Goal: Navigation & Orientation: Understand site structure

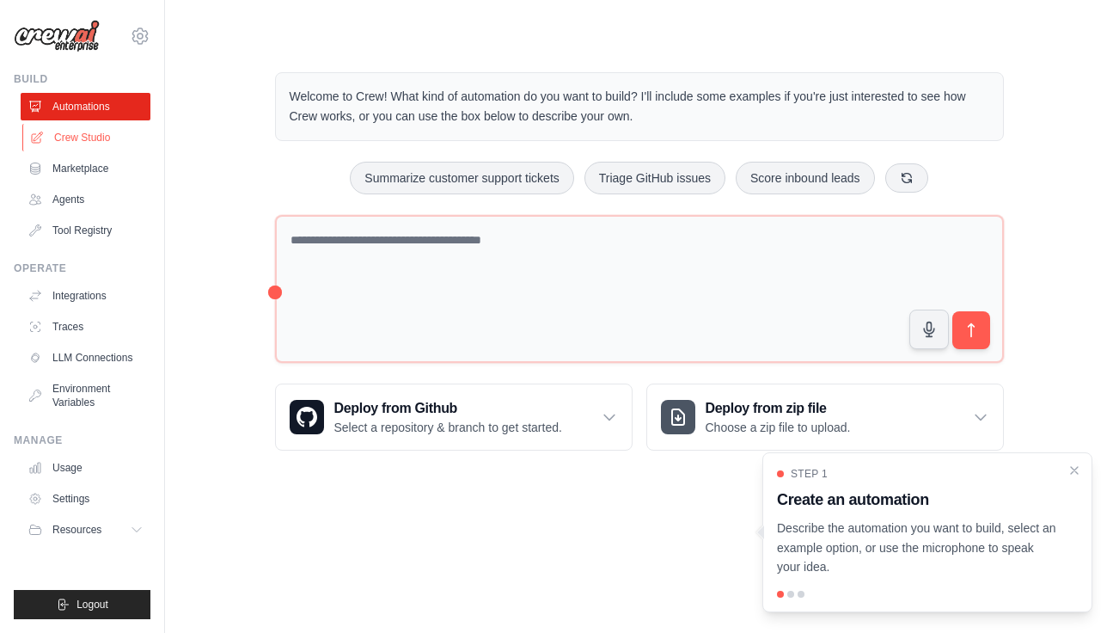
click at [96, 131] on link "Crew Studio" at bounding box center [87, 138] width 130 height 28
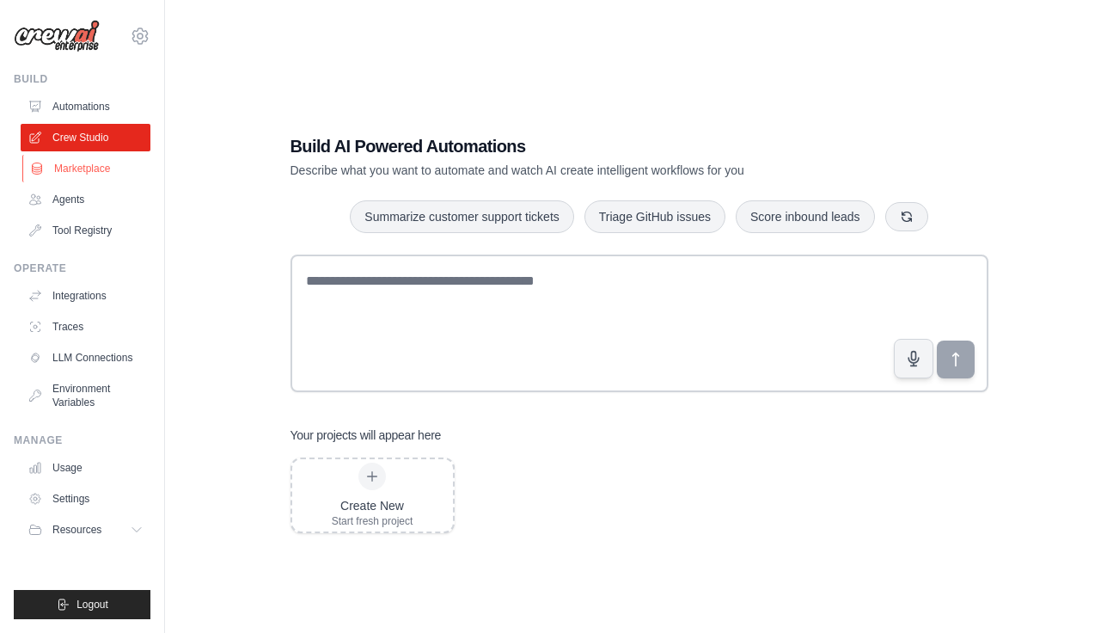
click at [101, 157] on link "Marketplace" at bounding box center [87, 169] width 130 height 28
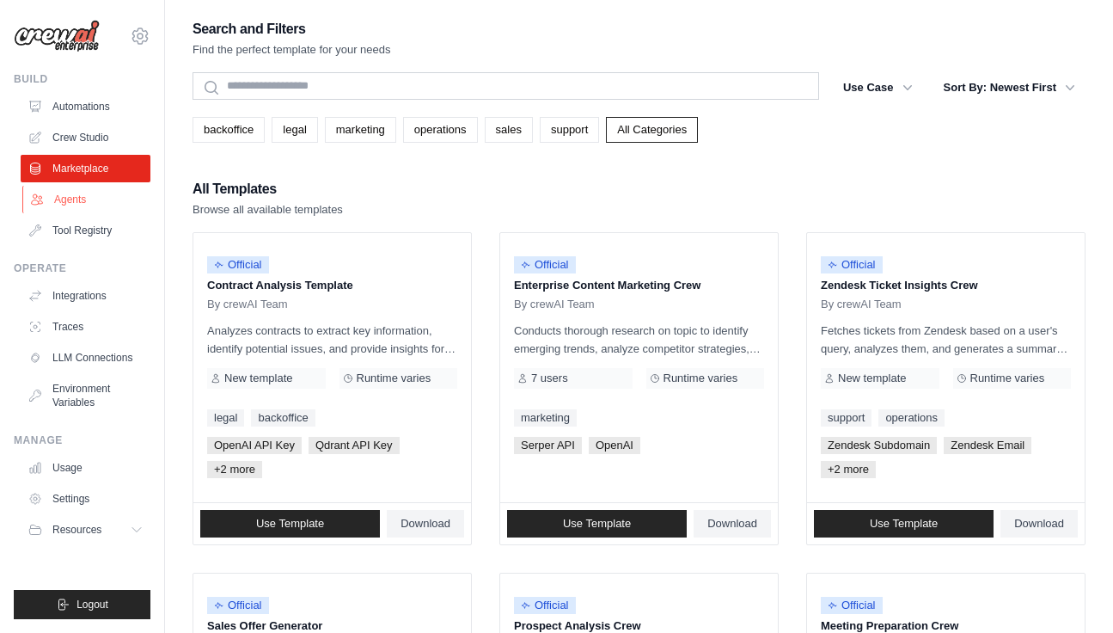
click at [100, 190] on link "Agents" at bounding box center [87, 200] width 130 height 28
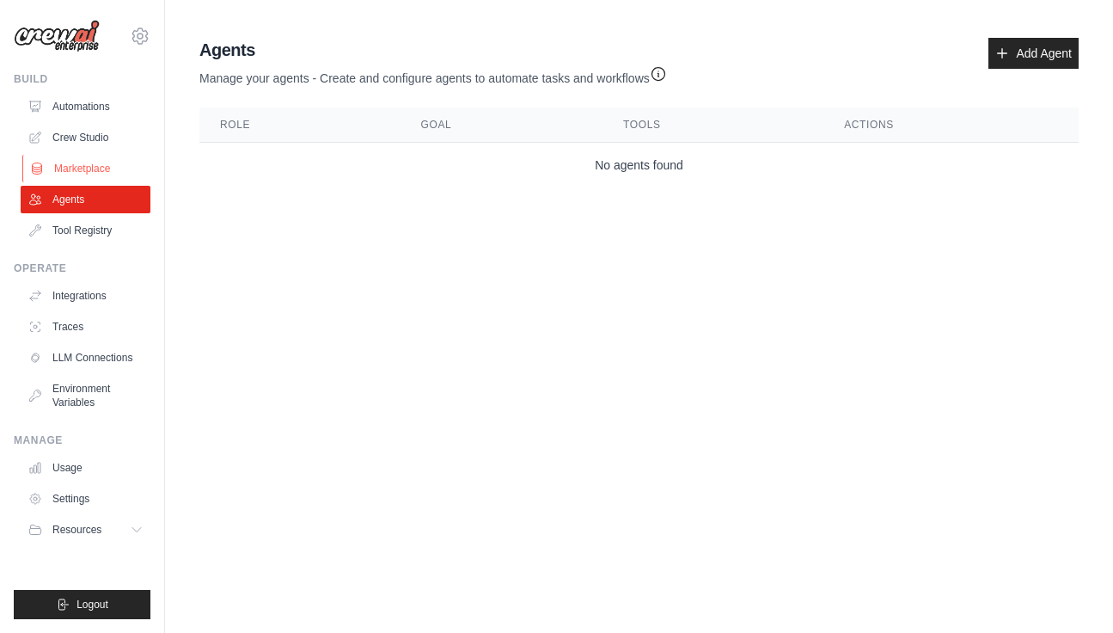
click at [95, 169] on link "Marketplace" at bounding box center [87, 169] width 130 height 28
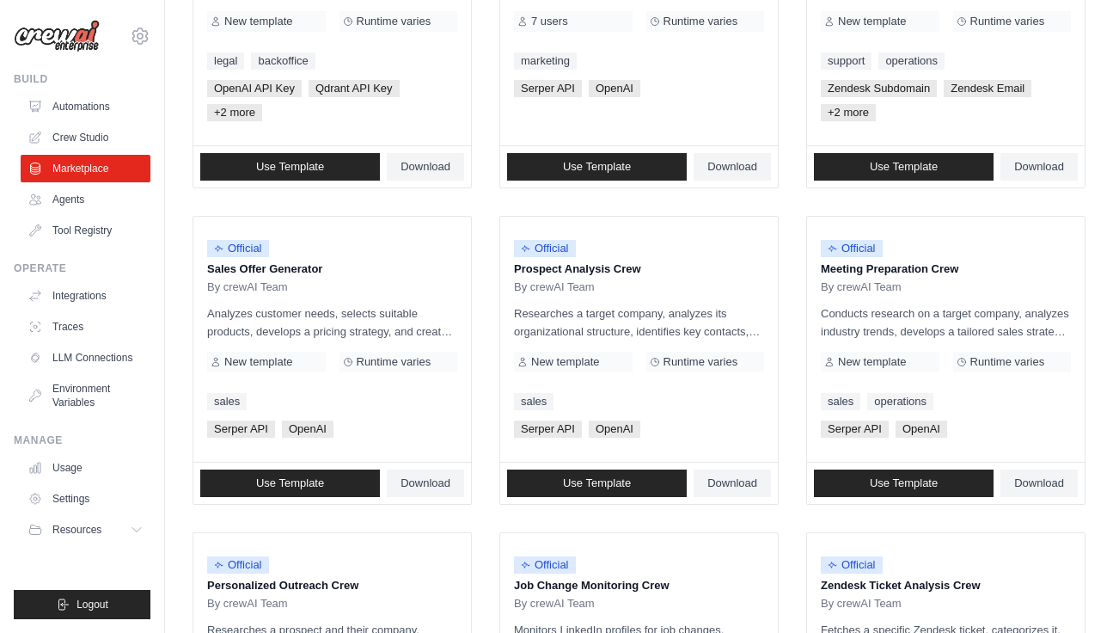
scroll to position [459, 0]
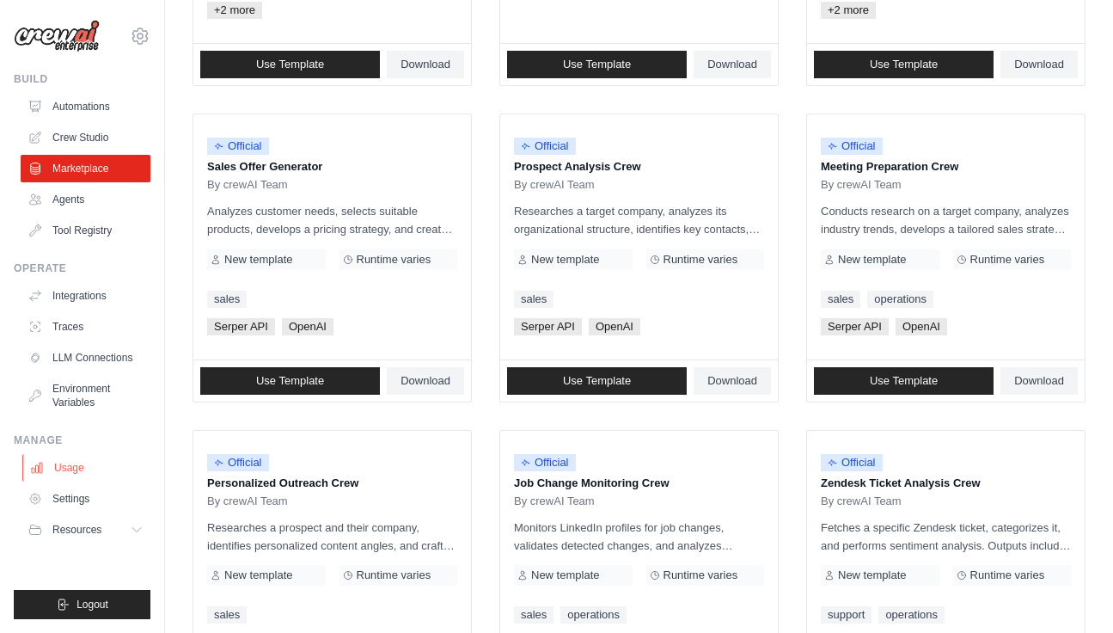
click at [83, 462] on link "Usage" at bounding box center [87, 468] width 130 height 28
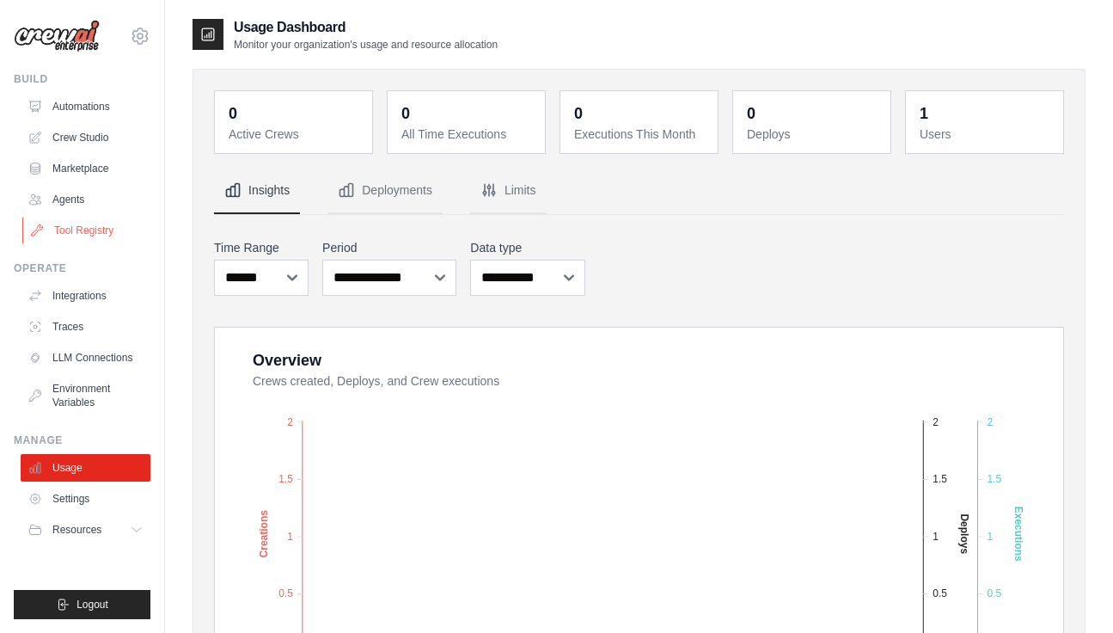
click at [89, 223] on link "Tool Registry" at bounding box center [87, 231] width 130 height 28
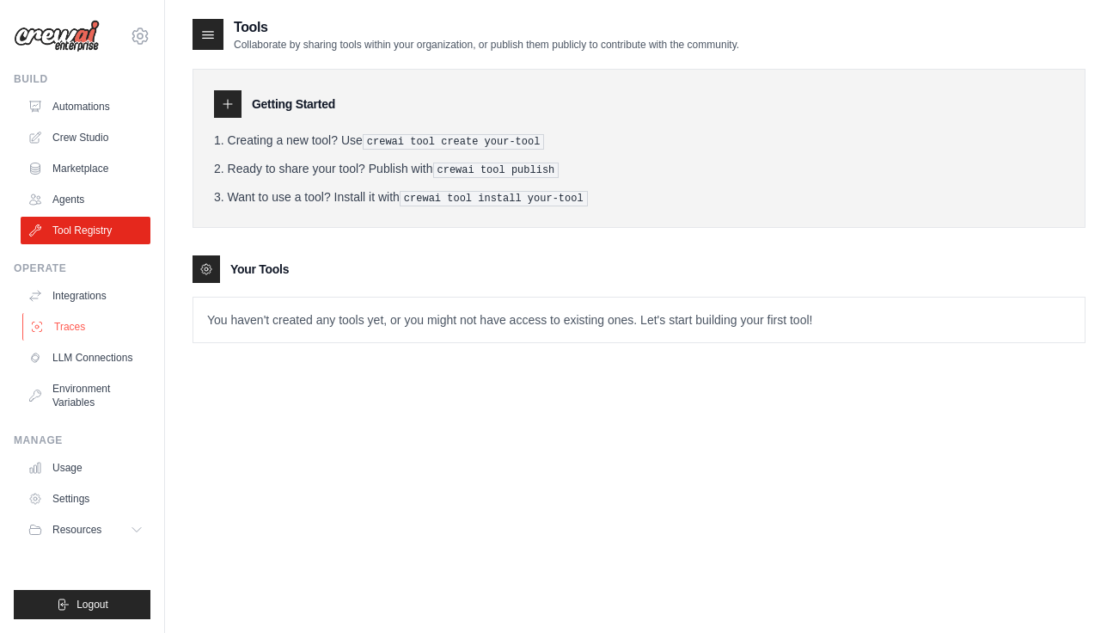
click at [108, 315] on link "Traces" at bounding box center [87, 327] width 130 height 28
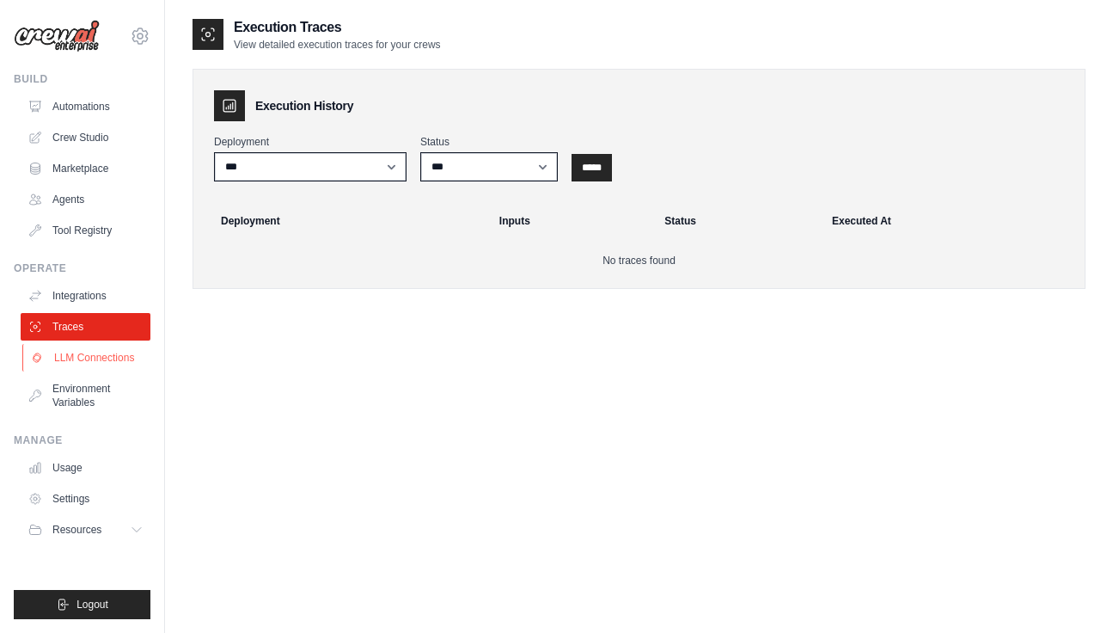
click at [102, 364] on link "LLM Connections" at bounding box center [87, 358] width 130 height 28
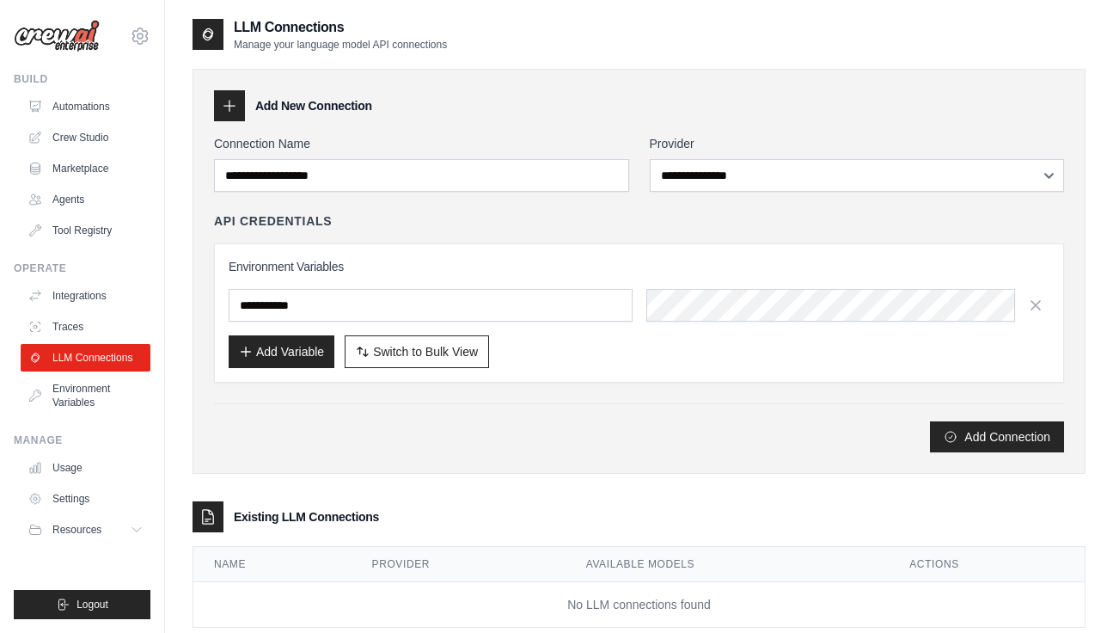
scroll to position [40, 0]
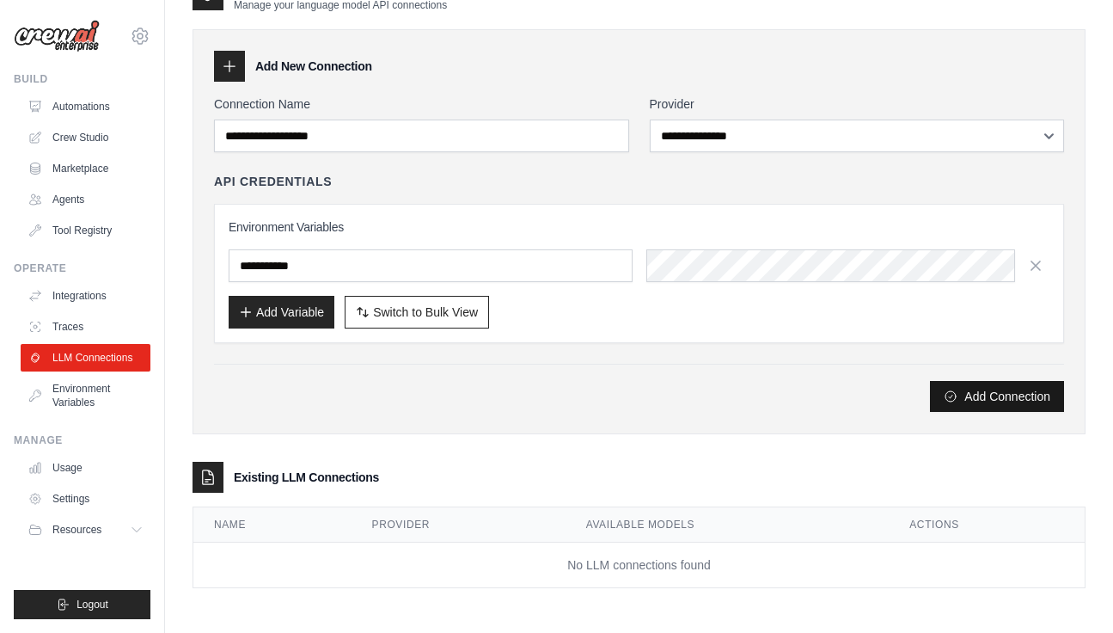
click at [987, 390] on button "Add Connection" at bounding box center [997, 396] width 134 height 31
click at [77, 117] on link "Automations" at bounding box center [87, 107] width 130 height 28
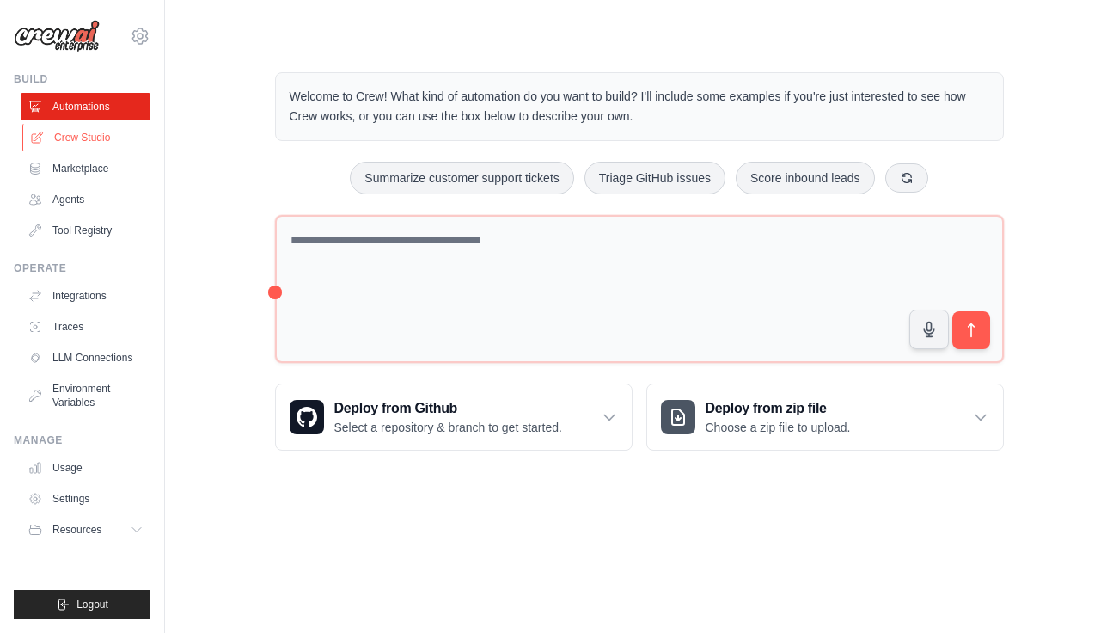
click at [87, 132] on link "Crew Studio" at bounding box center [87, 138] width 130 height 28
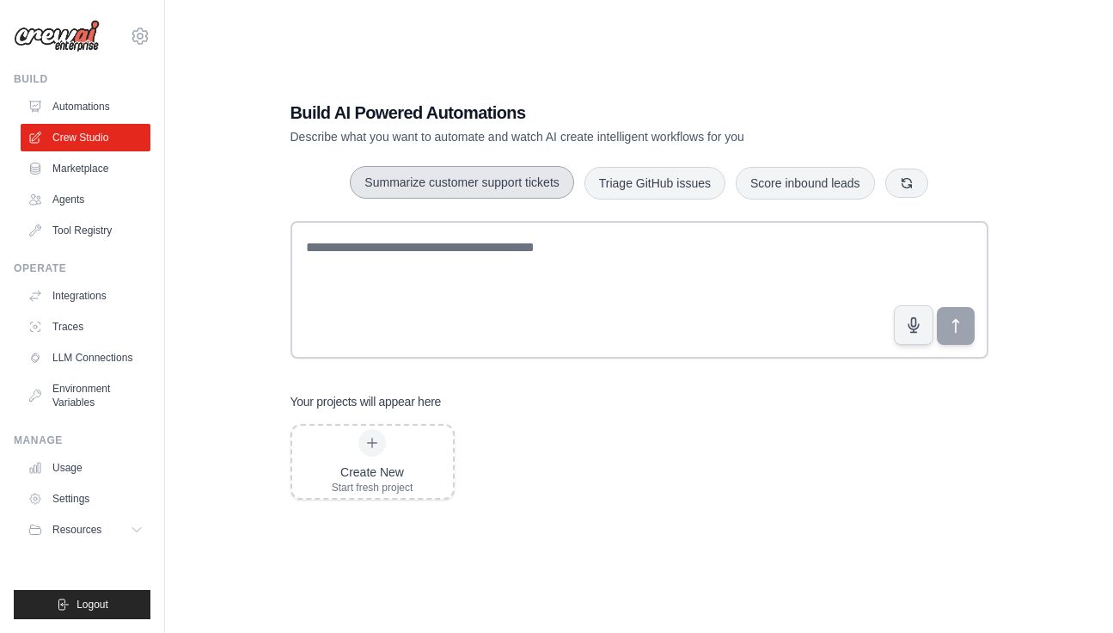
scroll to position [34, 0]
